Goal: Task Accomplishment & Management: Manage account settings

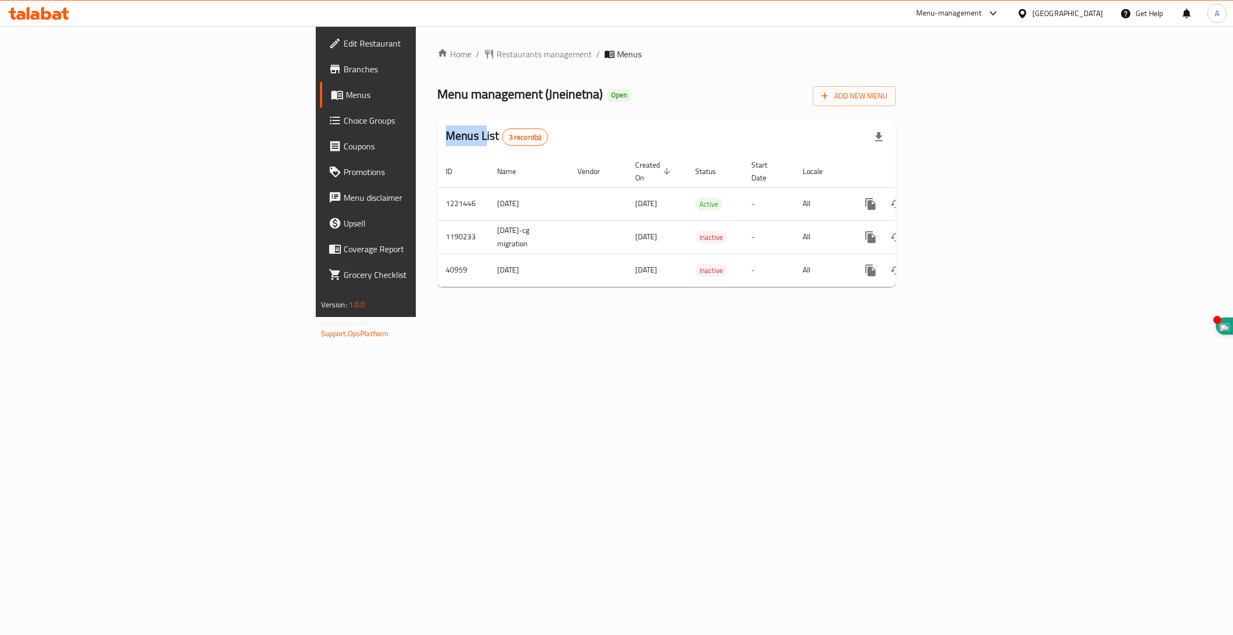
drag, startPoint x: 258, startPoint y: 131, endPoint x: 249, endPoint y: 135, distance: 10.3
click at [437, 135] on div "Home / Restaurants management / Menus Menu management ( Jneinetna ) Open Add Ne…" at bounding box center [666, 172] width 459 height 248
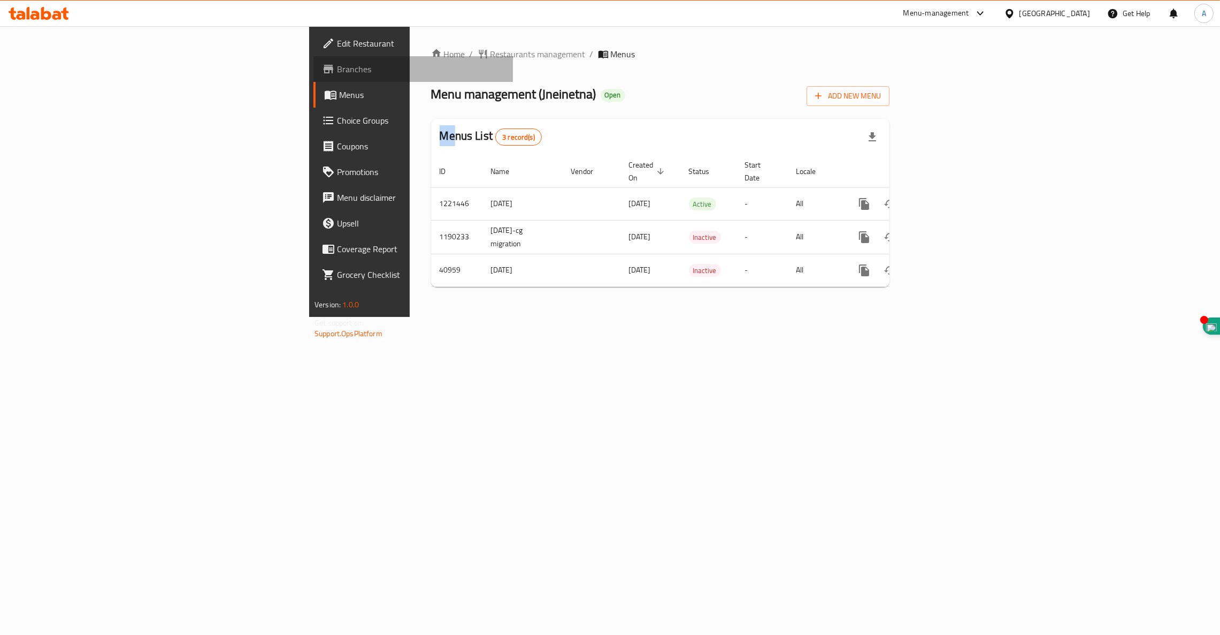
click at [337, 70] on span "Branches" at bounding box center [420, 69] width 167 height 13
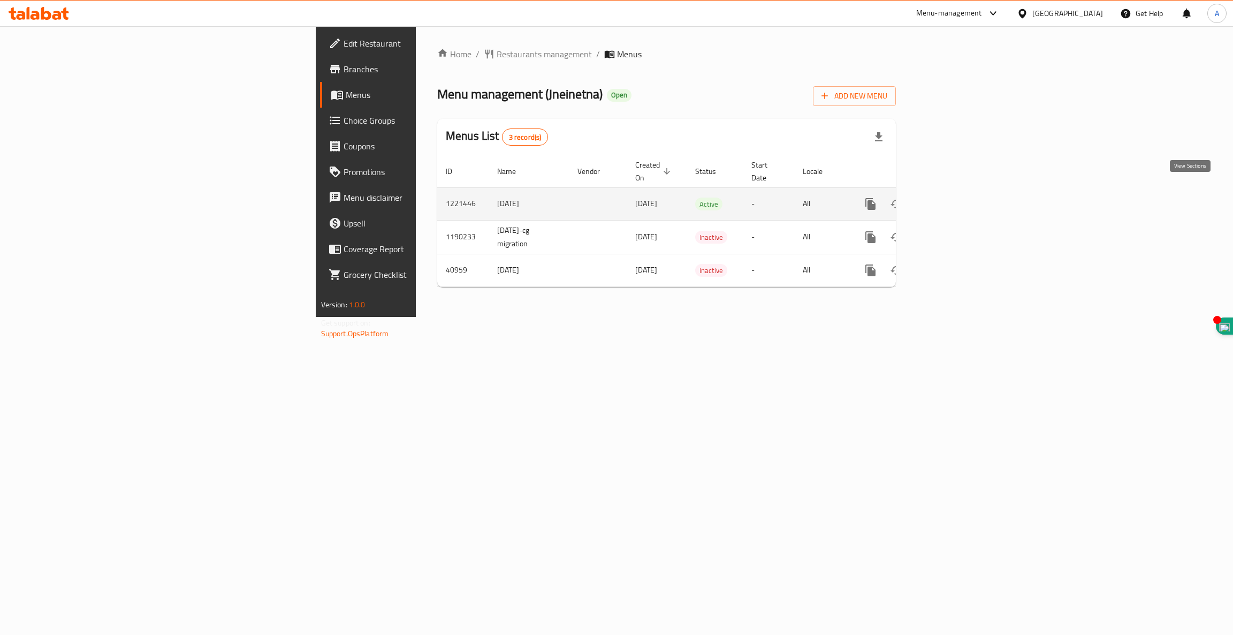
click at [952, 199] on icon "enhanced table" at bounding box center [948, 204] width 10 height 10
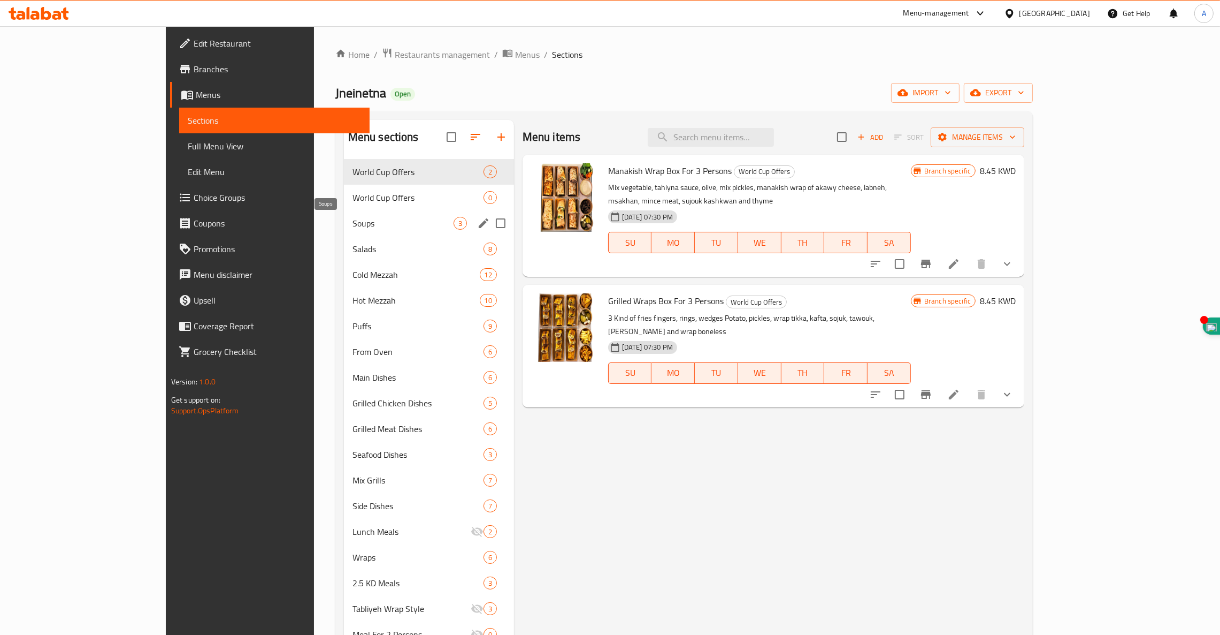
click at [353, 226] on span "Soups" at bounding box center [403, 223] width 101 height 13
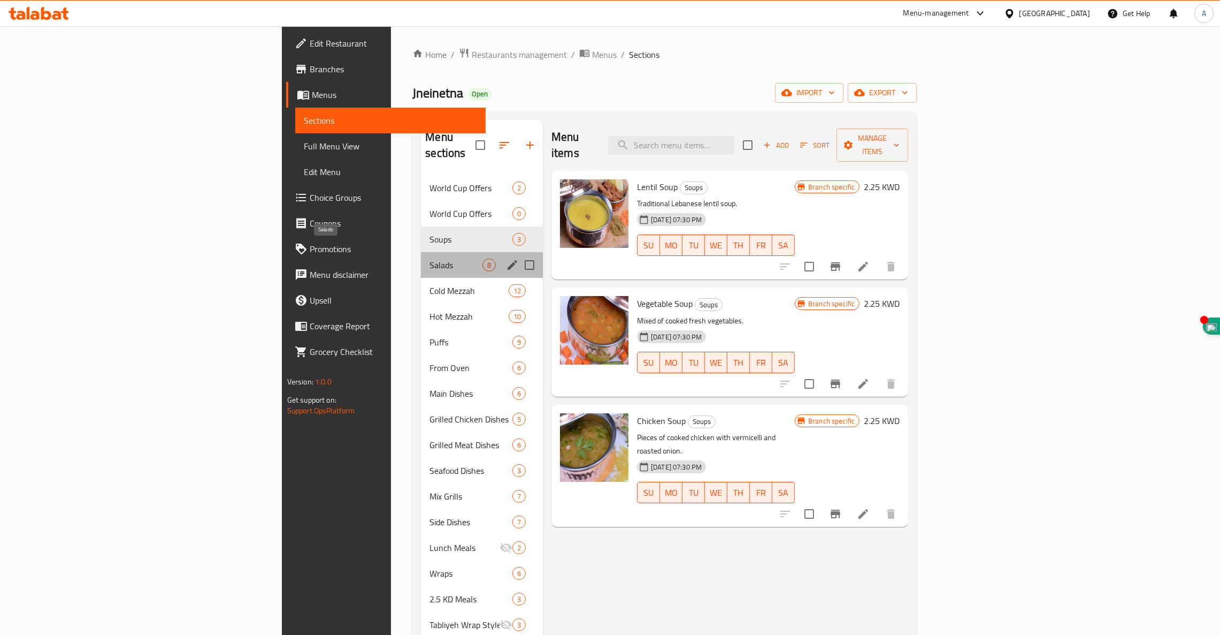
click at [430, 258] on span "Salads" at bounding box center [456, 264] width 53 height 13
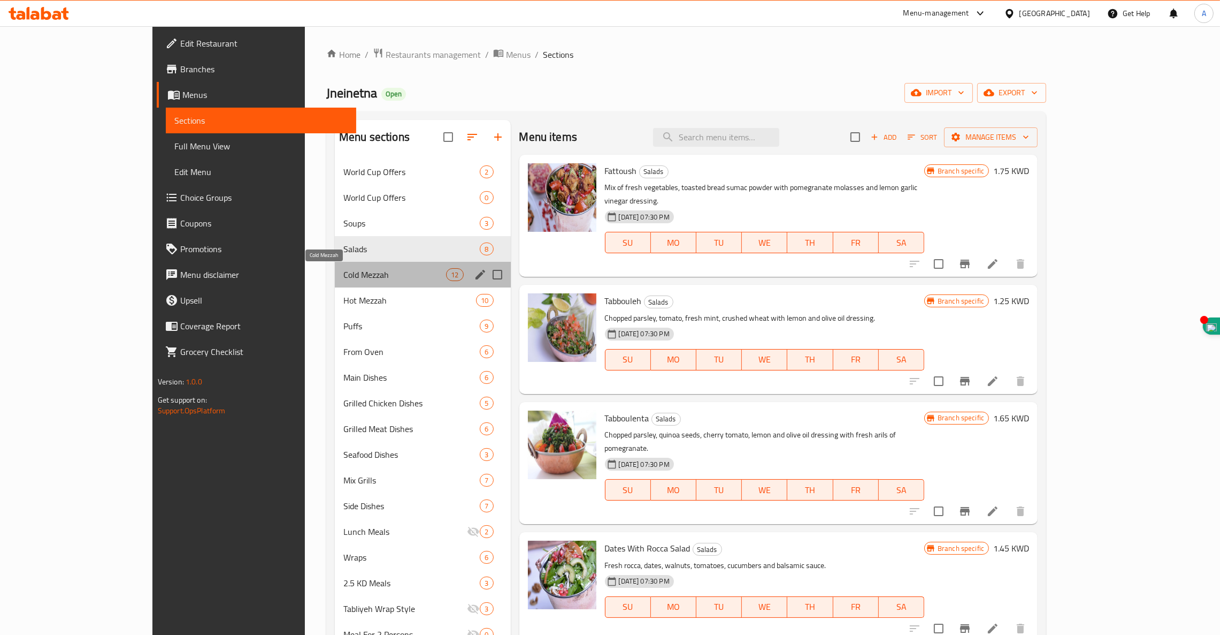
click at [344, 271] on span "Cold Mezzah" at bounding box center [395, 274] width 103 height 13
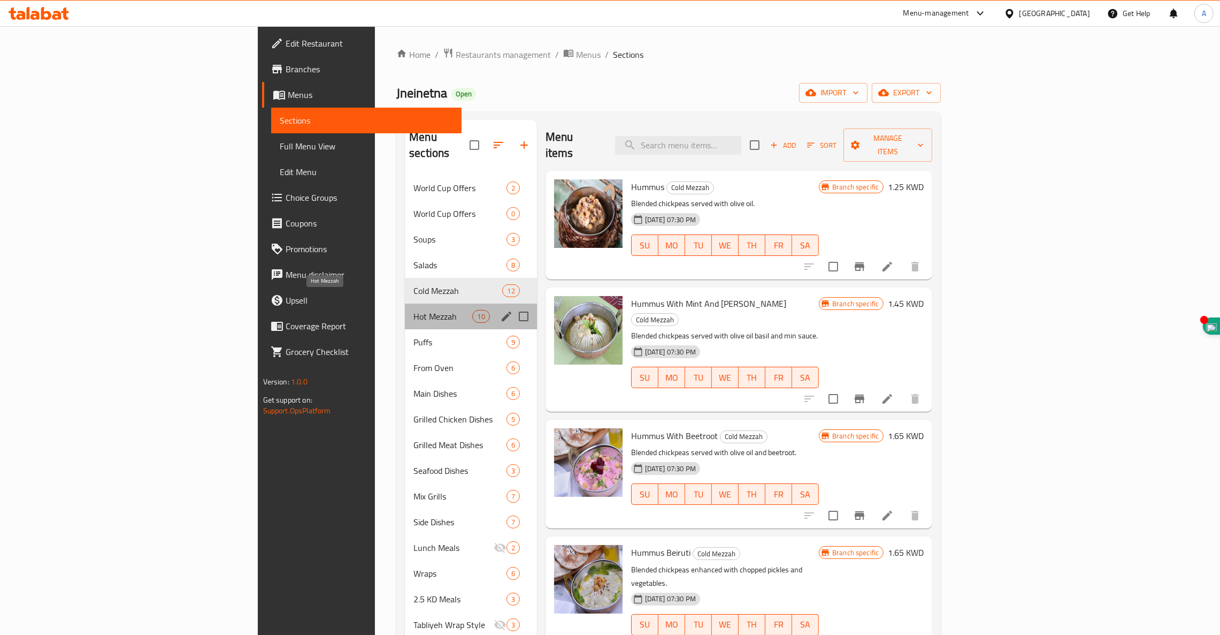
click at [414, 310] on span "Hot Mezzah" at bounding box center [443, 316] width 59 height 13
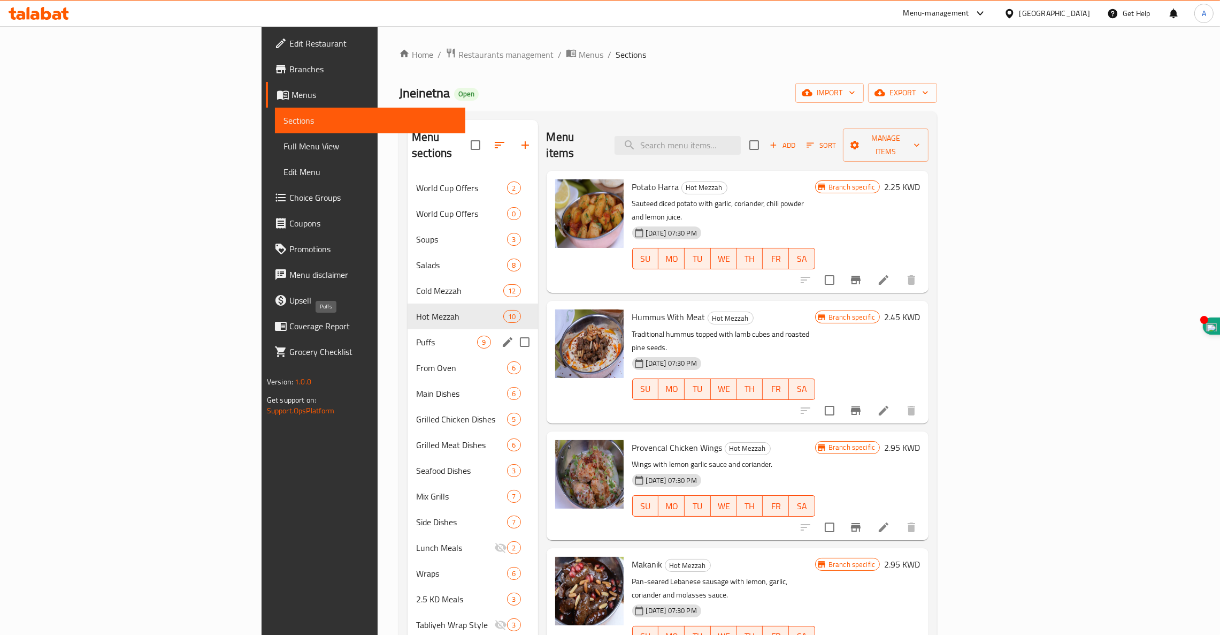
click at [416, 335] on span "Puffs" at bounding box center [446, 341] width 61 height 13
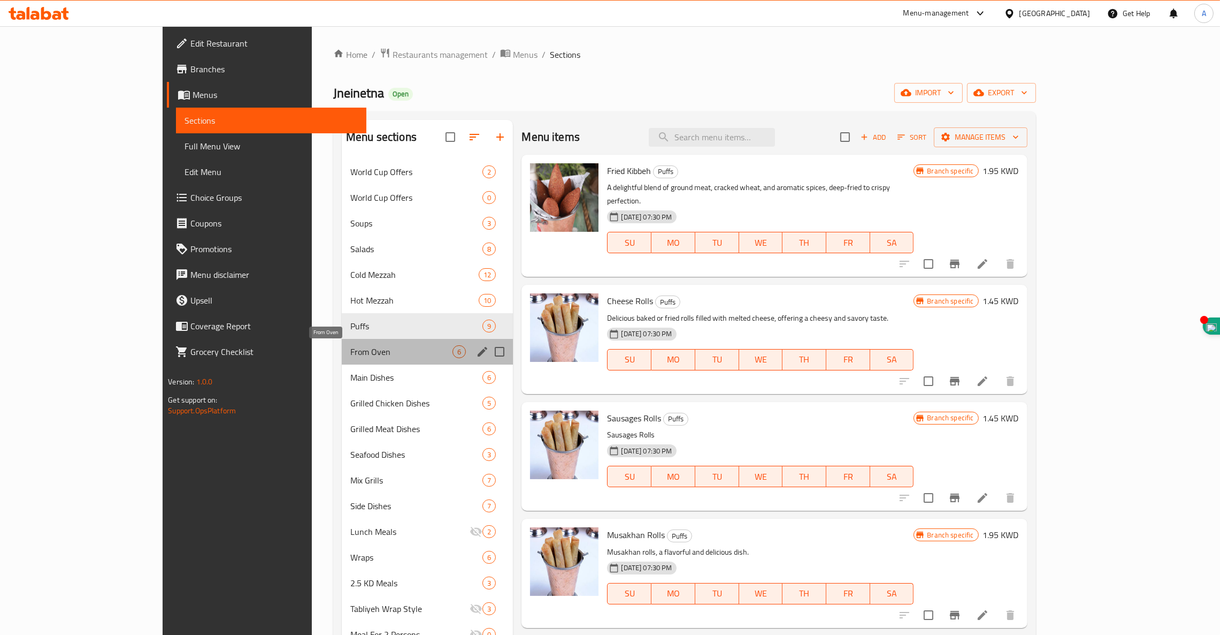
click at [350, 346] on span "From Oven" at bounding box center [401, 351] width 102 height 13
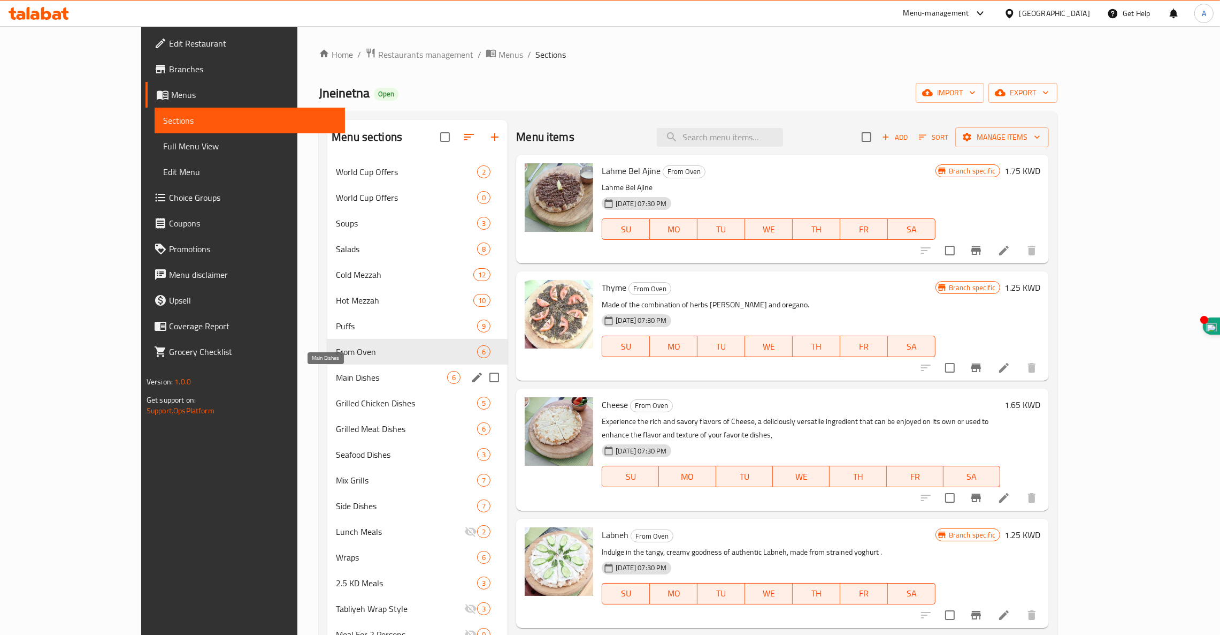
click at [336, 380] on span "Main Dishes" at bounding box center [391, 377] width 111 height 13
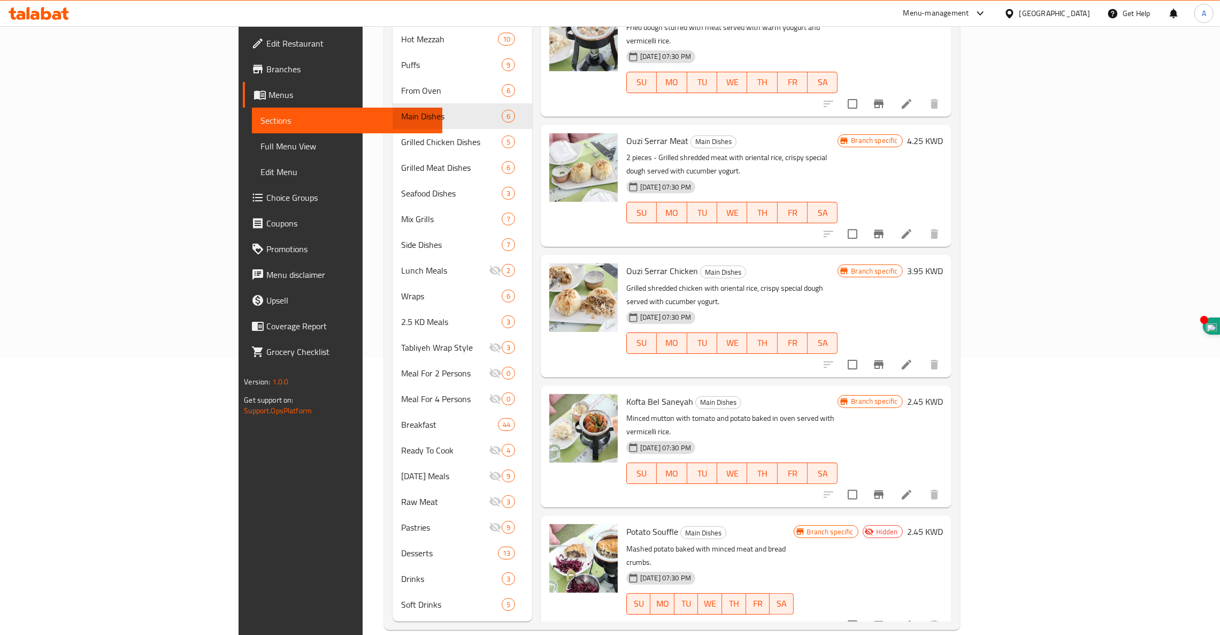
scroll to position [277, 0]
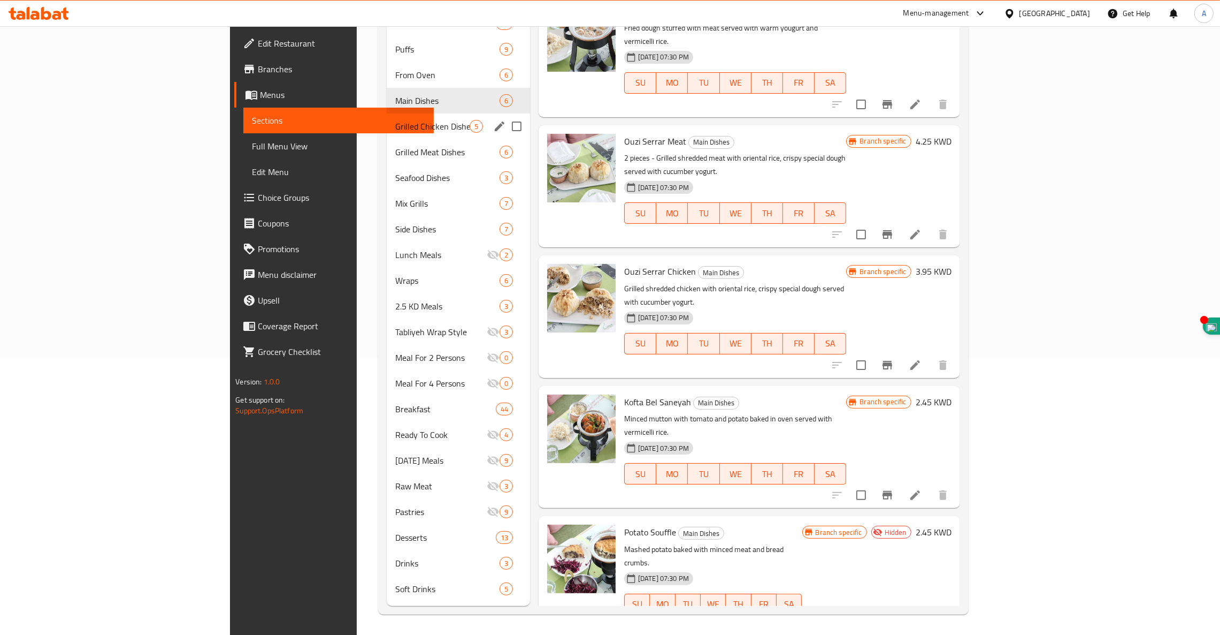
click at [387, 119] on div "Grilled Chicken Dishes 5" at bounding box center [458, 126] width 143 height 26
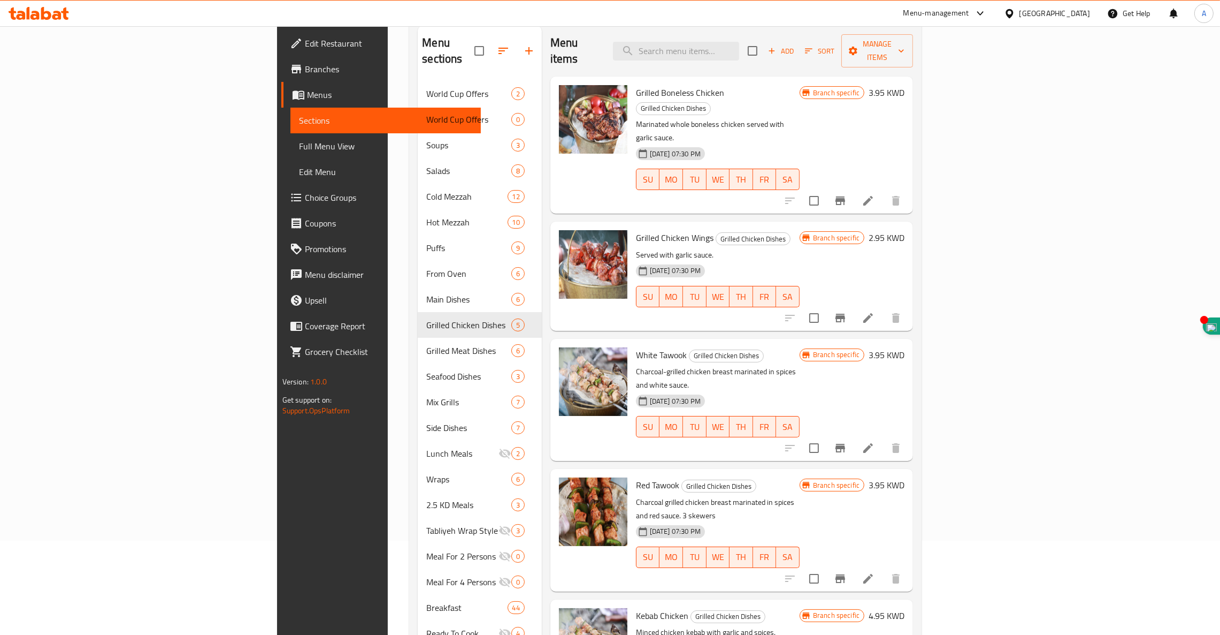
scroll to position [94, 0]
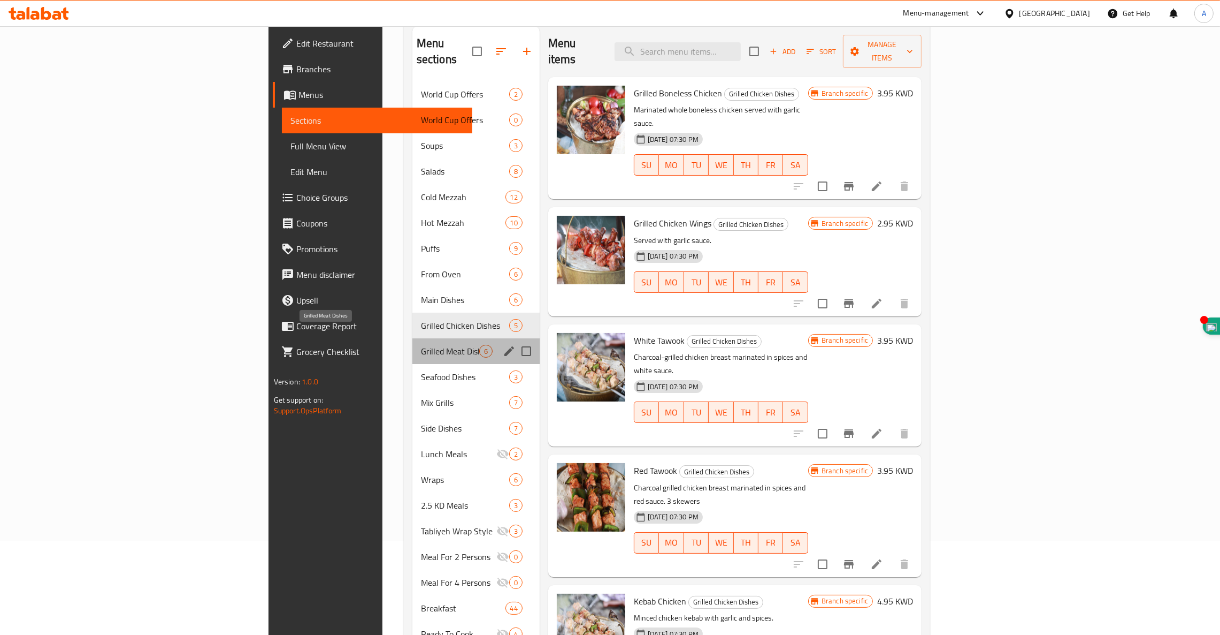
click at [421, 345] on span "Grilled Meat Dishes" at bounding box center [450, 351] width 58 height 13
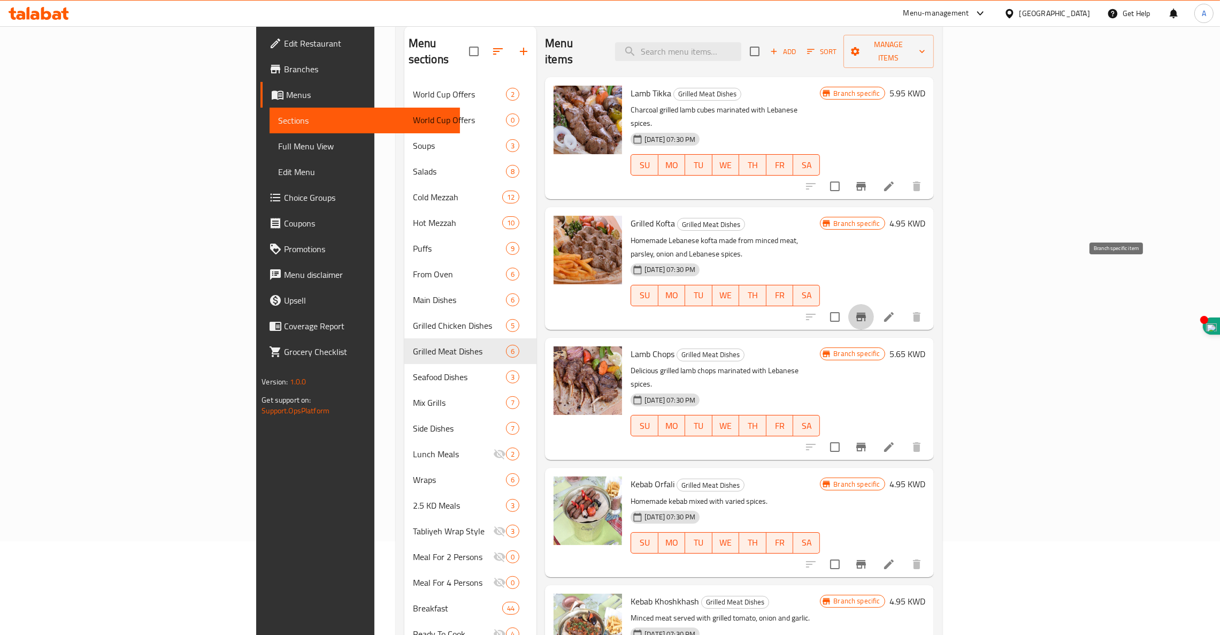
click at [866, 312] on icon "Branch-specific-item" at bounding box center [862, 316] width 10 height 9
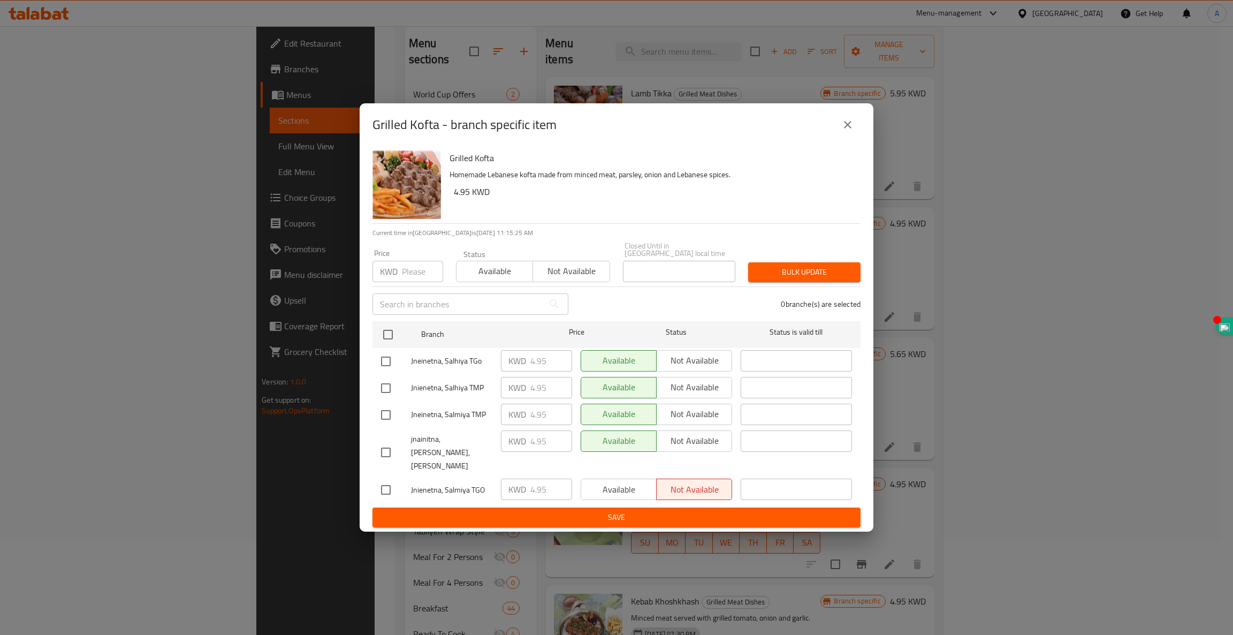
click at [851, 131] on icon "close" at bounding box center [847, 124] width 13 height 13
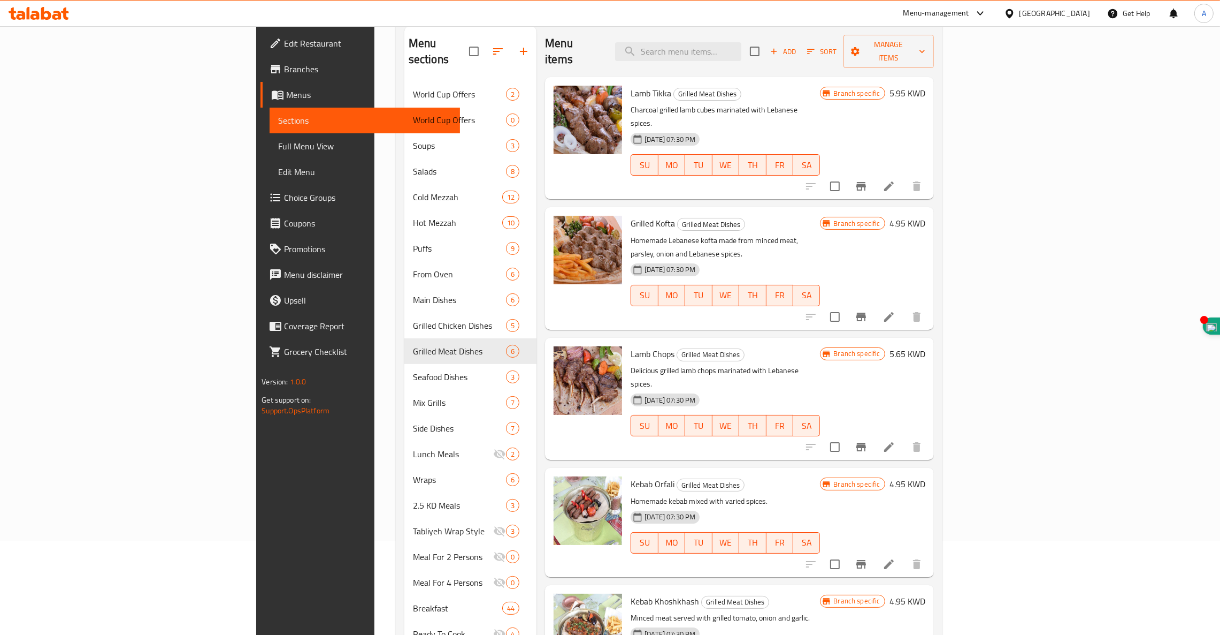
scroll to position [277, 0]
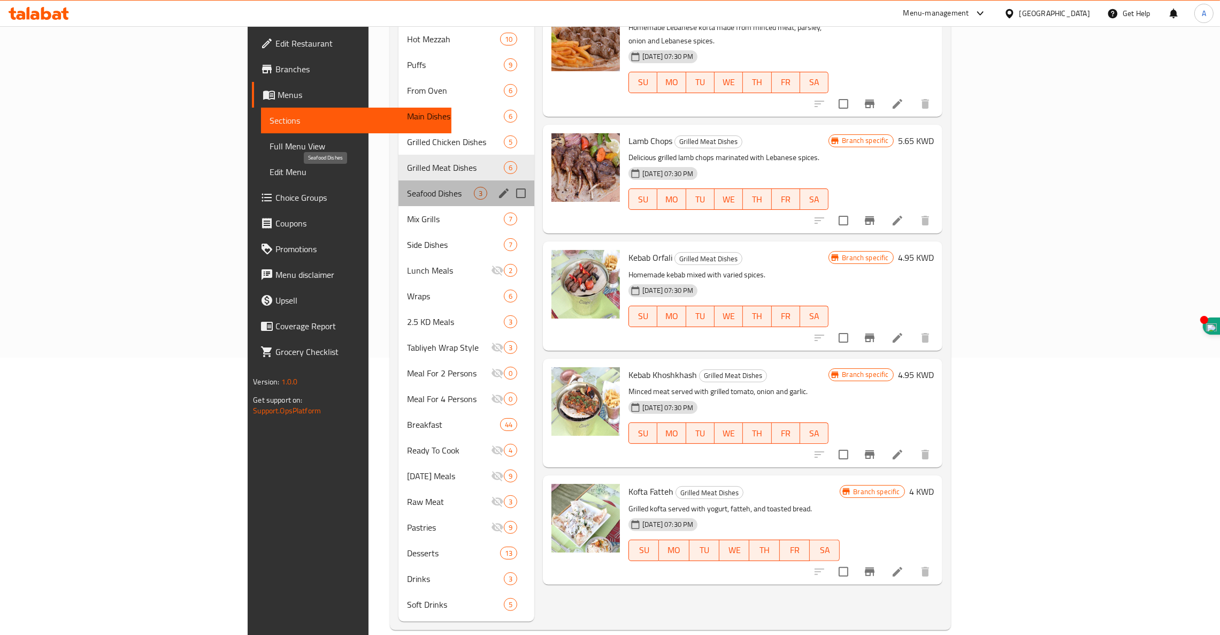
click at [407, 187] on span "Seafood Dishes" at bounding box center [440, 193] width 67 height 13
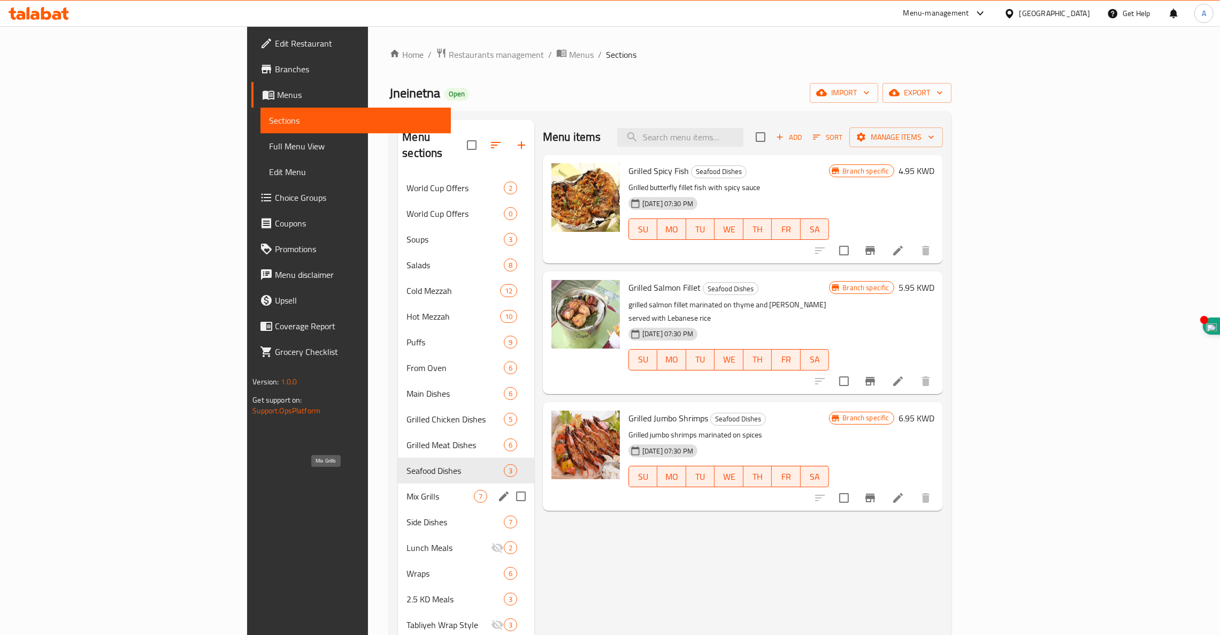
click at [407, 490] on span "Mix Grills" at bounding box center [440, 496] width 67 height 13
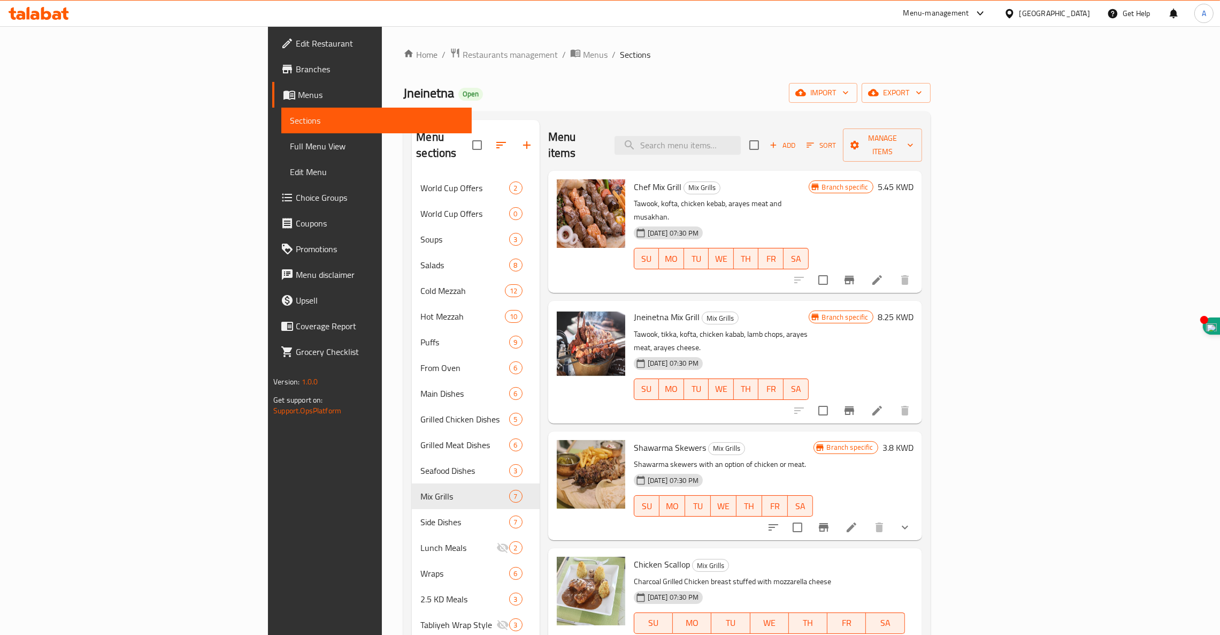
click at [854, 276] on icon "Branch-specific-item" at bounding box center [850, 280] width 10 height 9
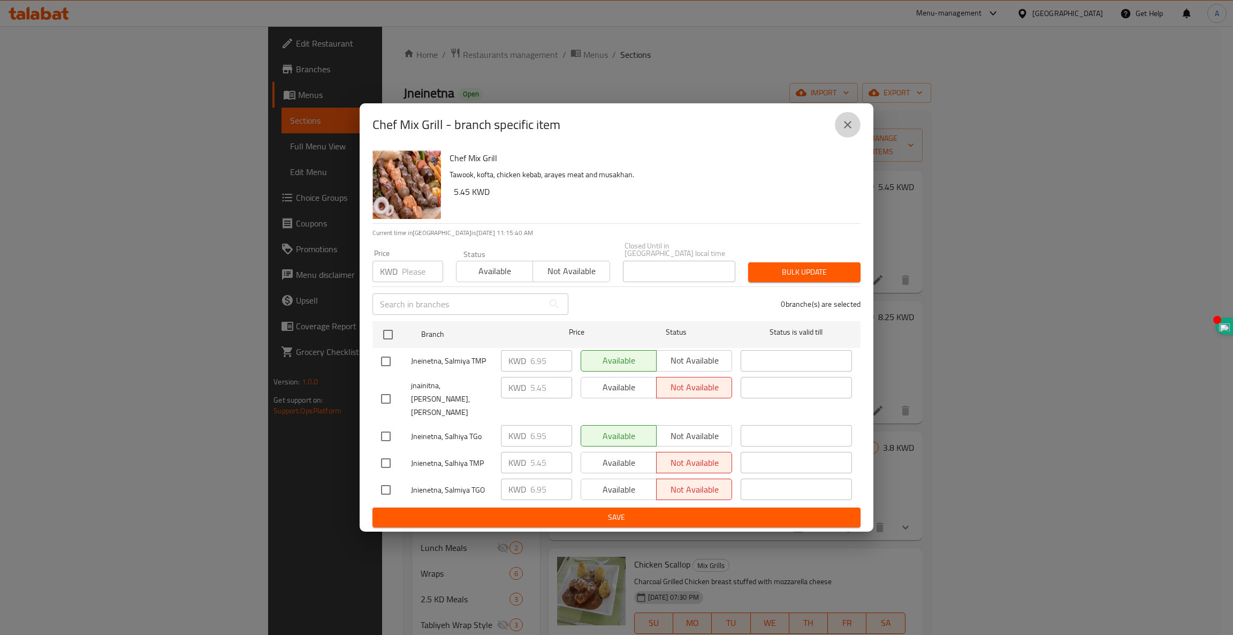
click at [847, 131] on icon "close" at bounding box center [847, 124] width 13 height 13
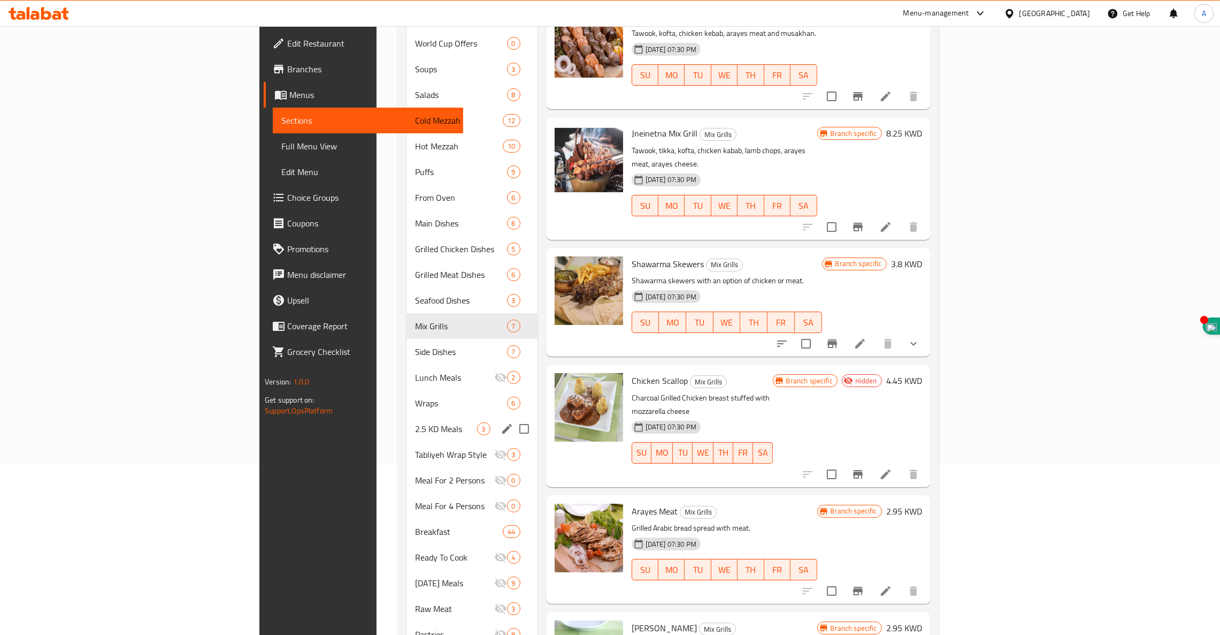
scroll to position [171, 0]
click at [415, 345] on span "Side Dishes" at bounding box center [446, 351] width 62 height 13
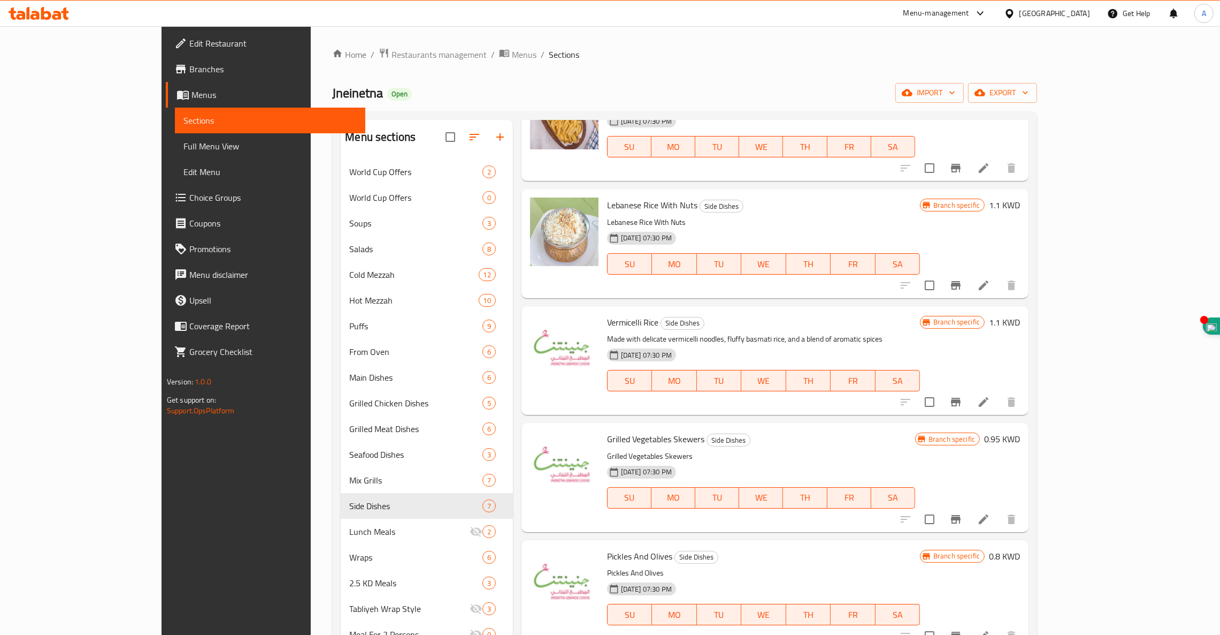
scroll to position [82, 0]
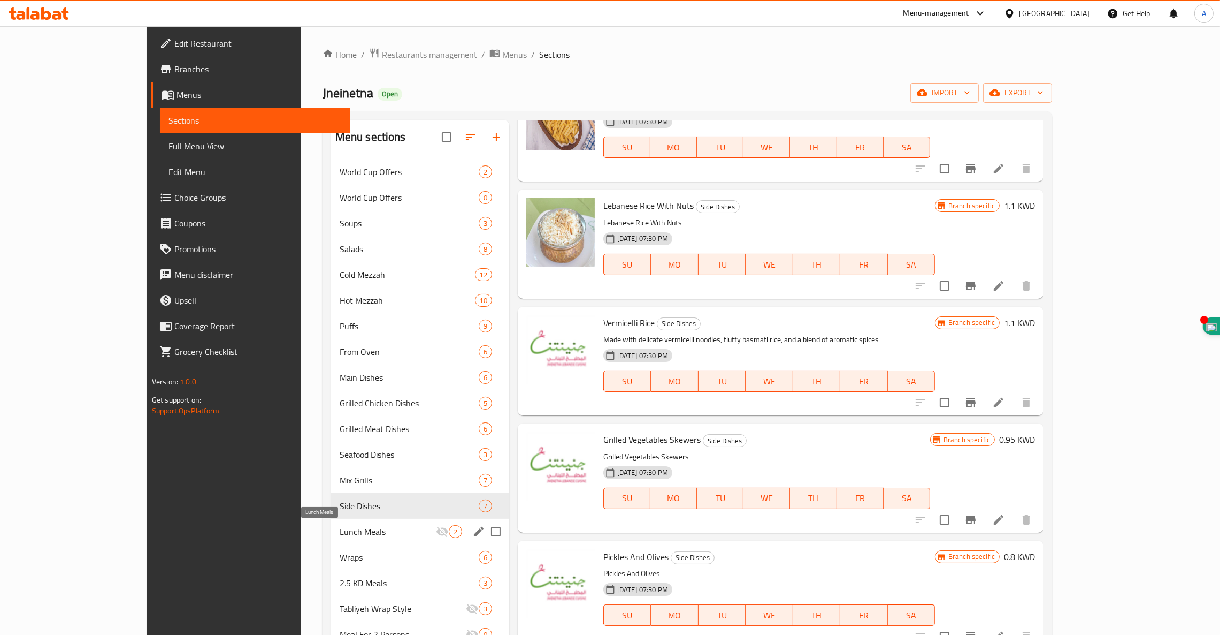
click at [340, 529] on span "Lunch Meals" at bounding box center [388, 531] width 96 height 13
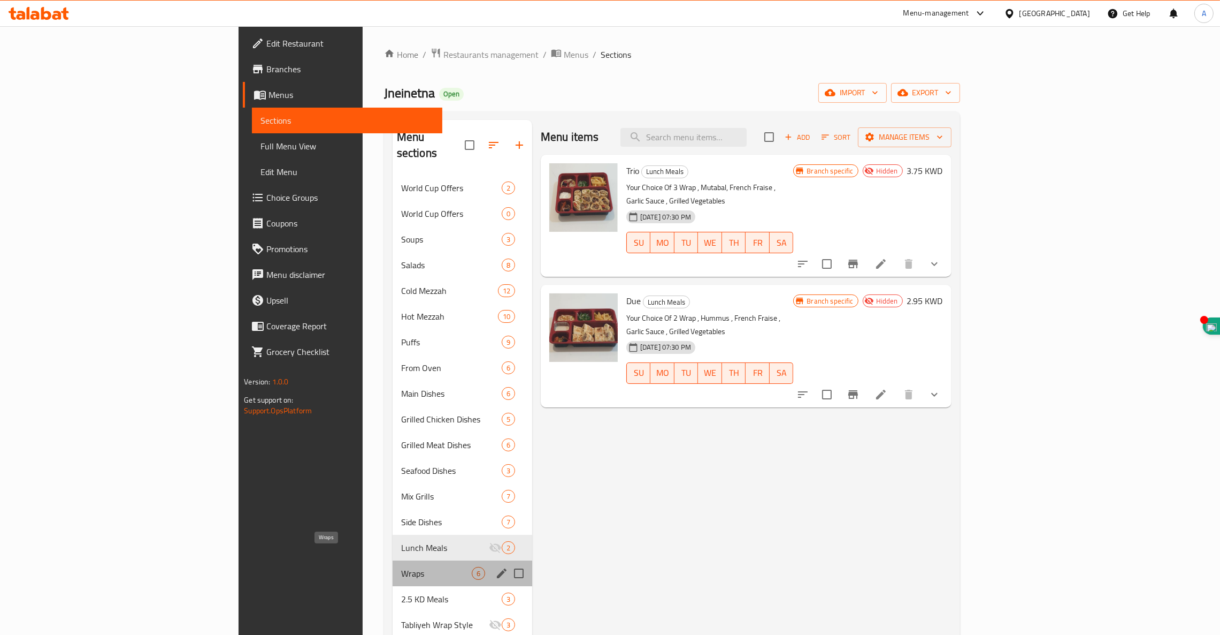
click at [401, 567] on span "Wraps" at bounding box center [436, 573] width 71 height 13
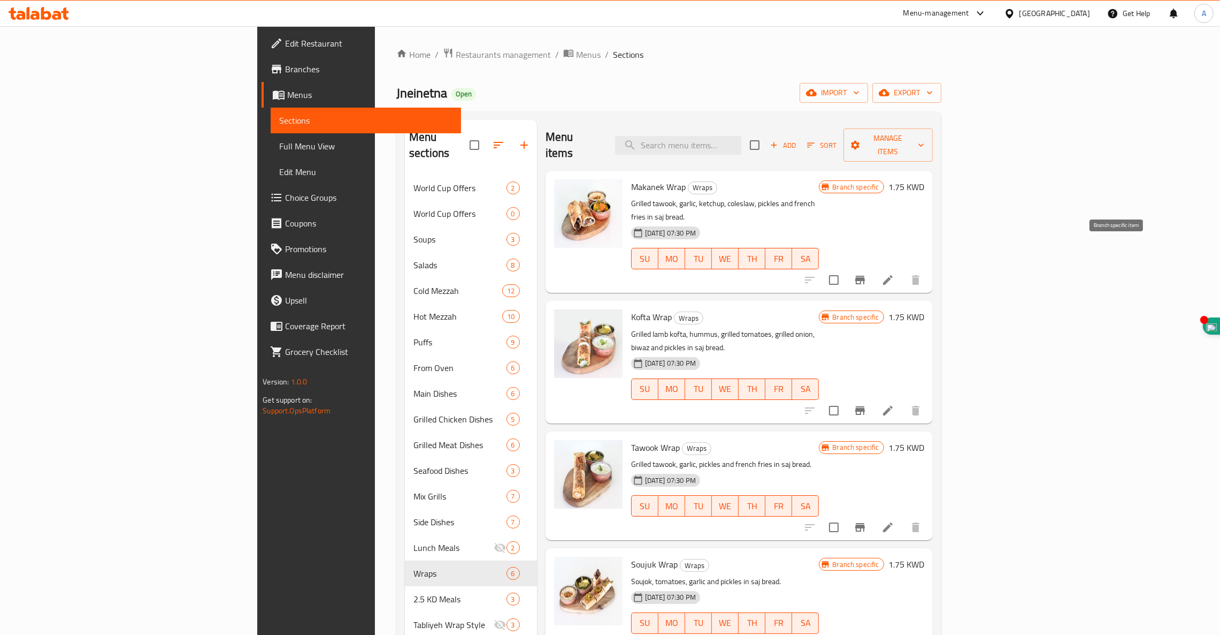
click at [865, 276] on icon "Branch-specific-item" at bounding box center [861, 280] width 10 height 9
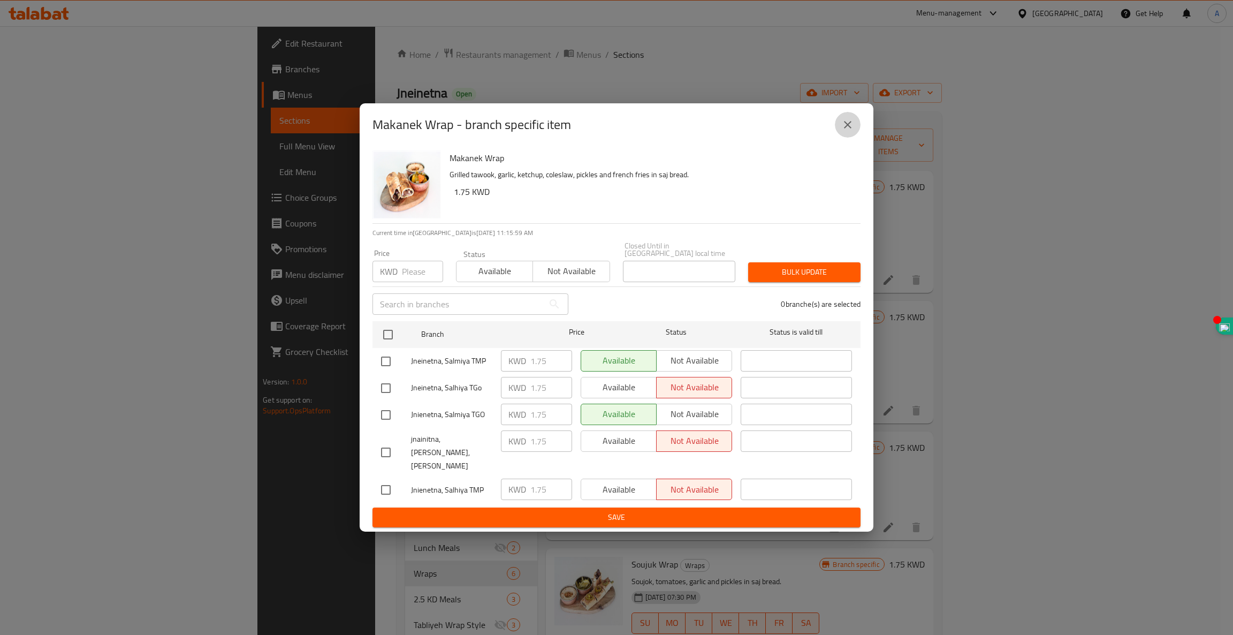
click at [849, 128] on icon "close" at bounding box center [847, 124] width 7 height 7
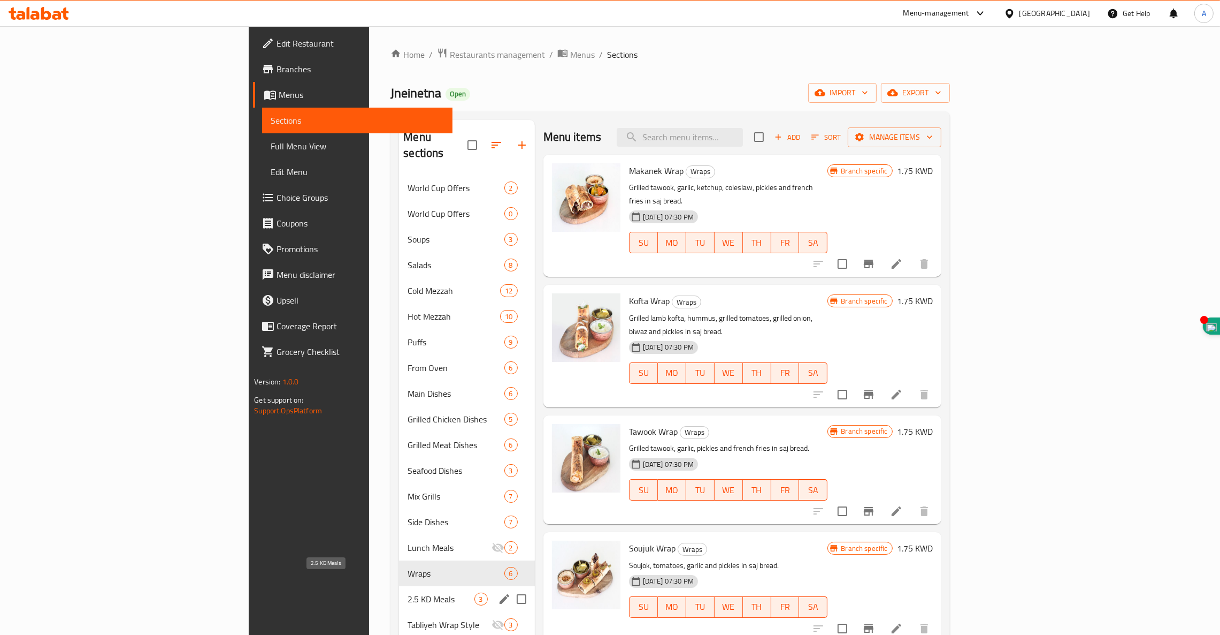
click at [408, 592] on span "2.5 KD Meals" at bounding box center [441, 598] width 66 height 13
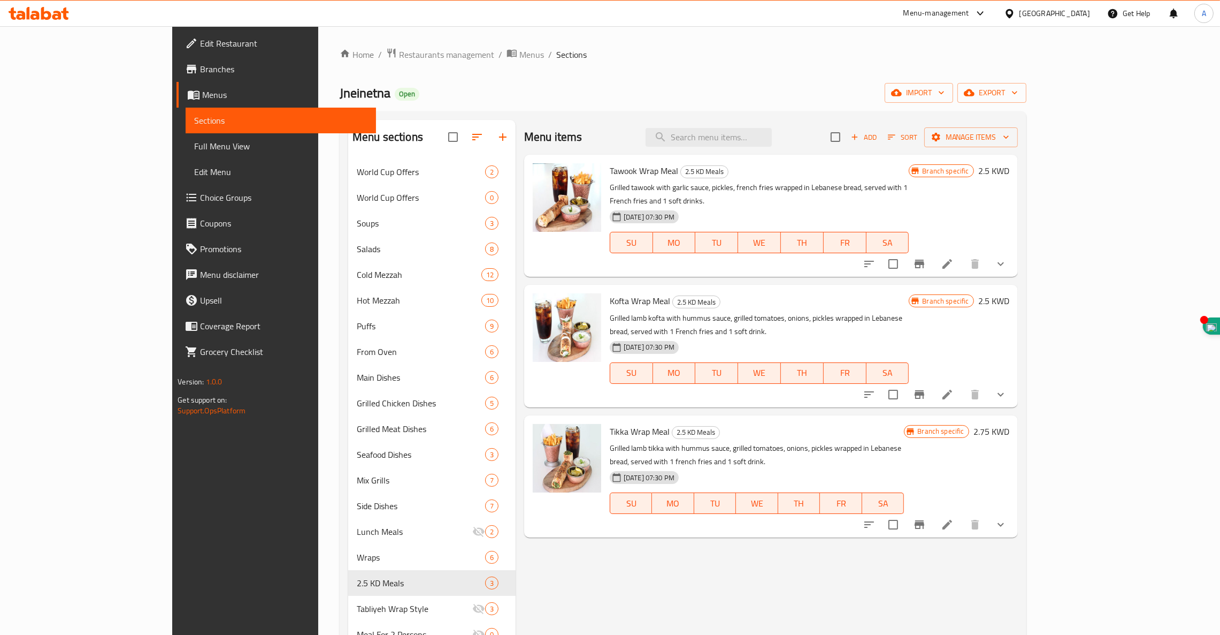
click at [926, 257] on icon "Branch-specific-item" at bounding box center [919, 263] width 13 height 13
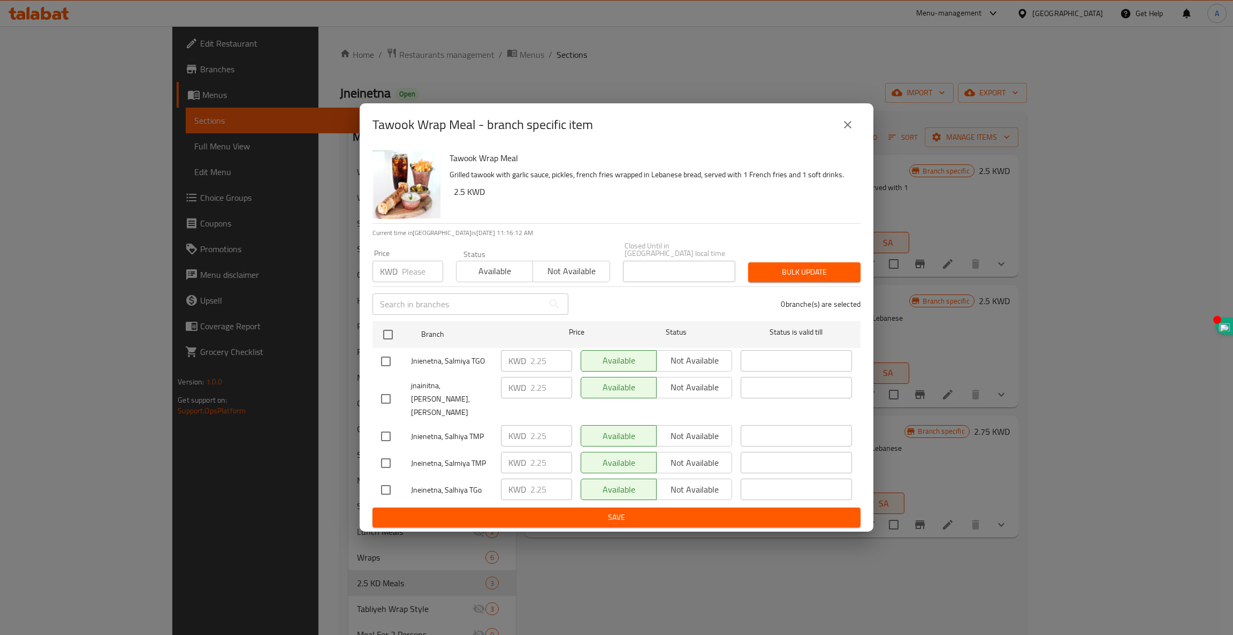
click at [849, 131] on icon "close" at bounding box center [847, 124] width 13 height 13
